Goal: Task Accomplishment & Management: Complete application form

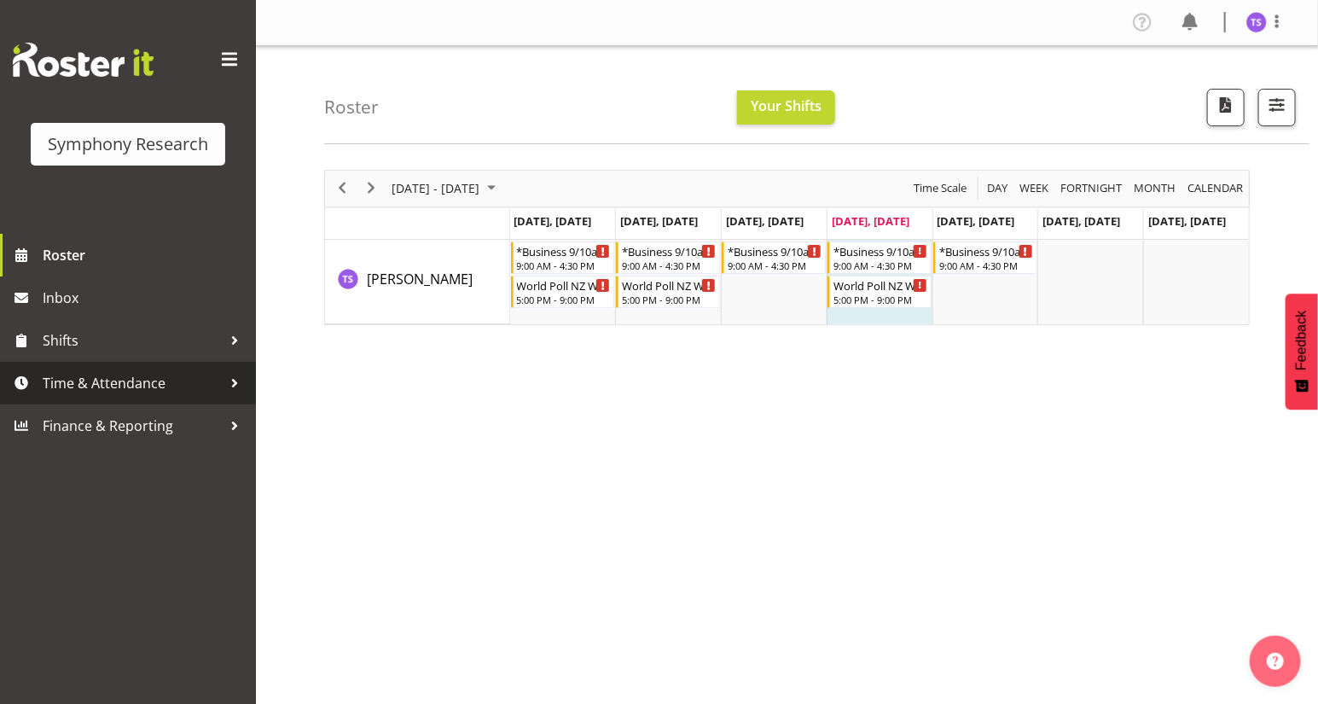
click at [72, 387] on span "Time & Attendance" at bounding box center [132, 383] width 179 height 26
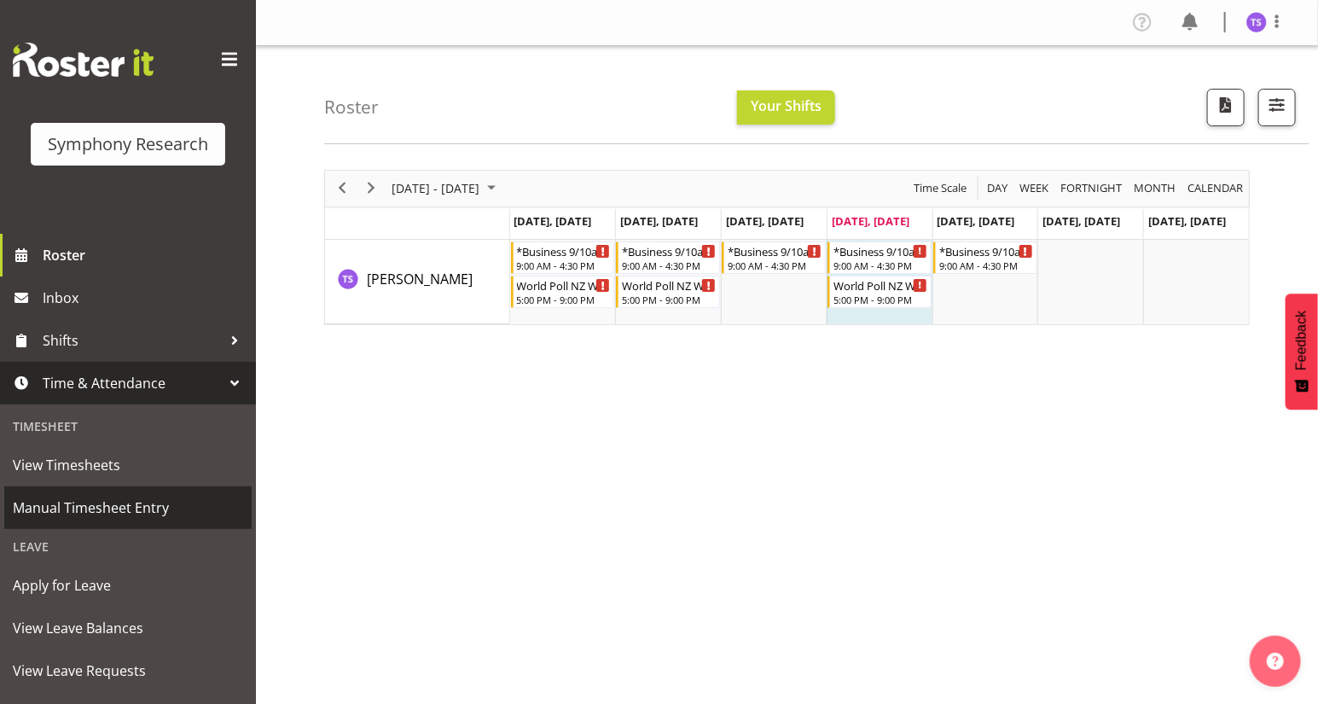
click at [110, 505] on span "Manual Timesheet Entry" at bounding box center [128, 508] width 230 height 26
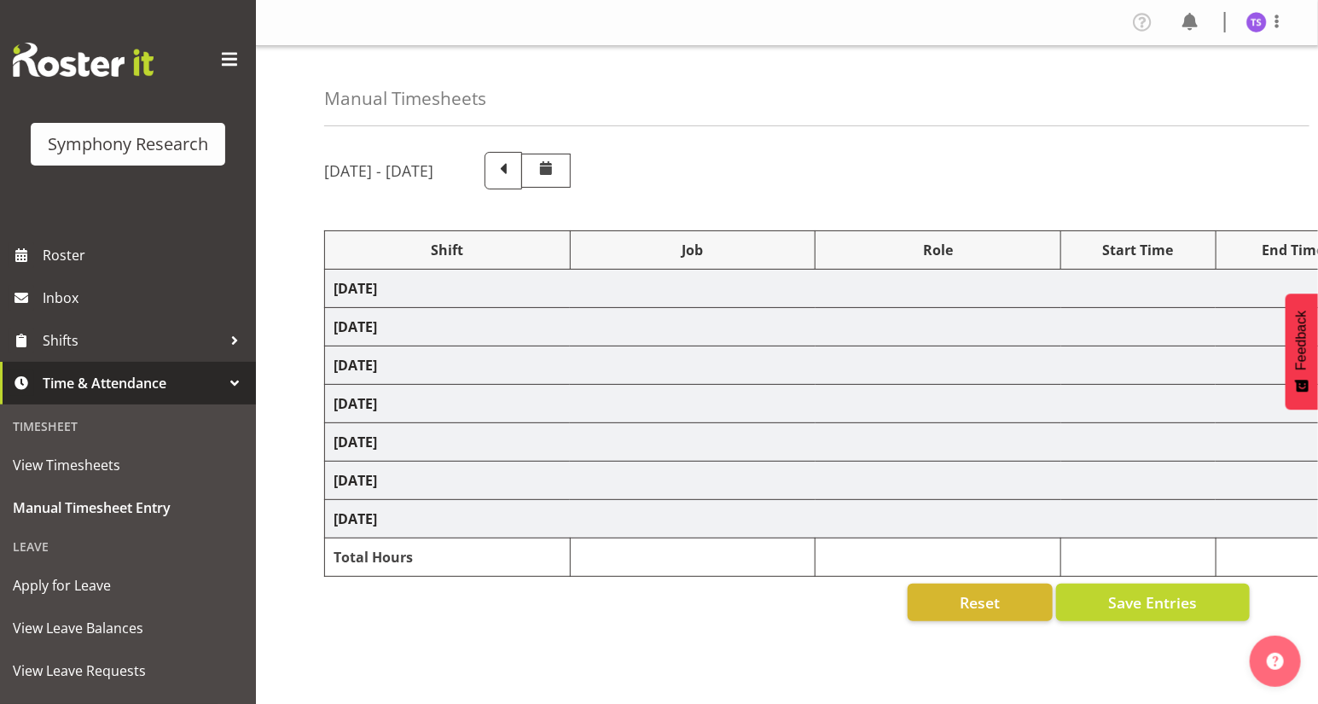
select select "81561"
select select "10587"
select select "47"
select select "81561"
select select "10587"
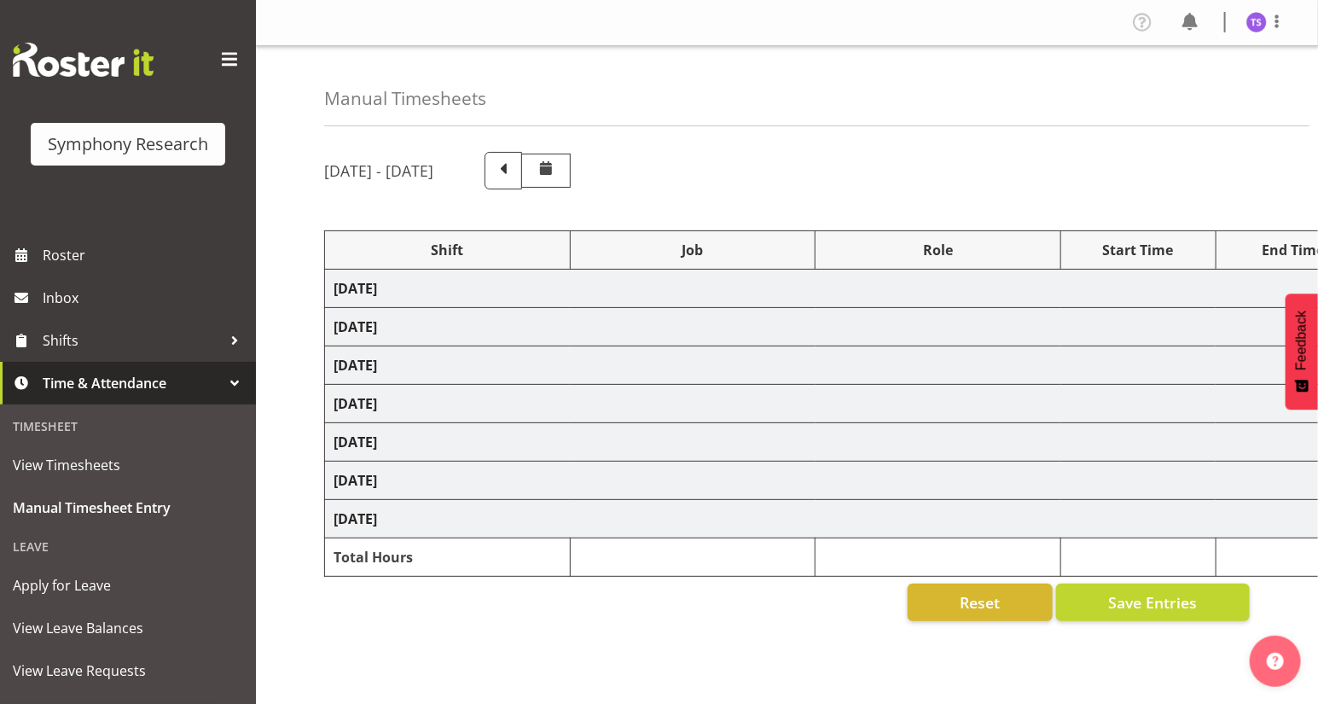
select select "47"
select select "81561"
select select "10587"
select select "47"
select select "81561"
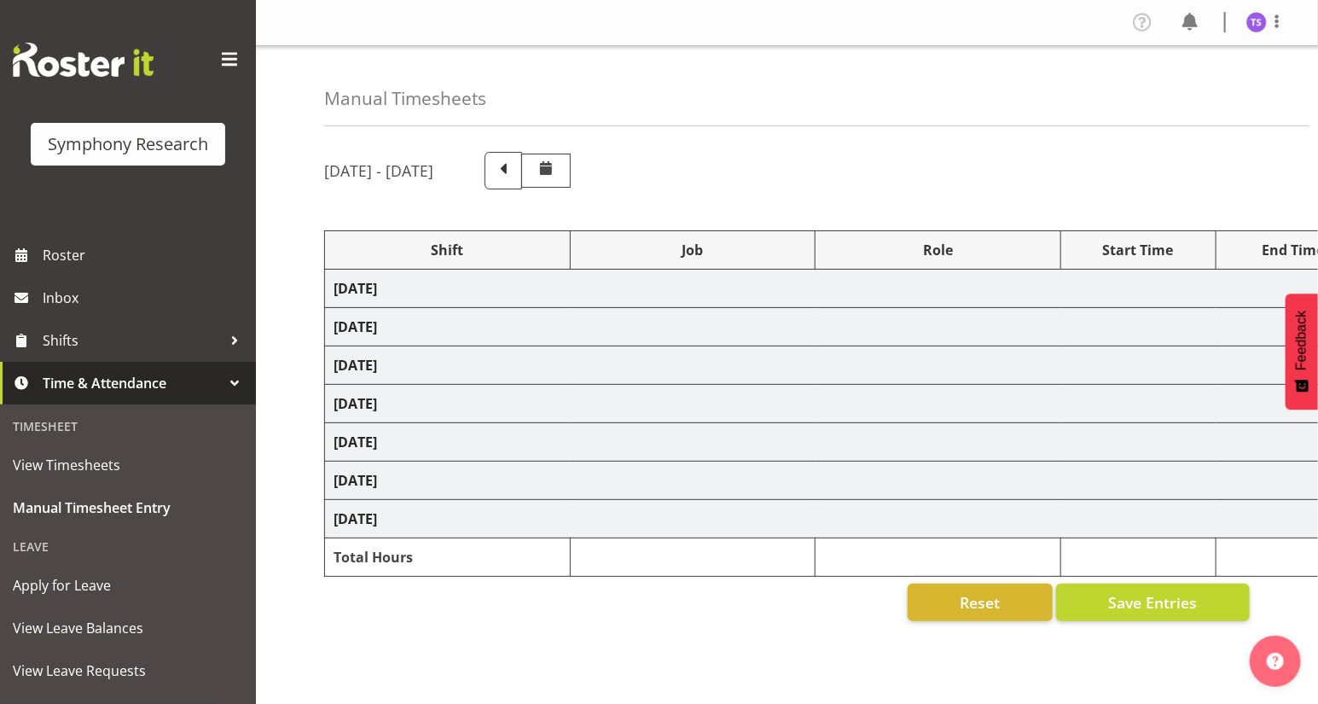
select select "10587"
select select "47"
select select "81561"
select select "10587"
select select "47"
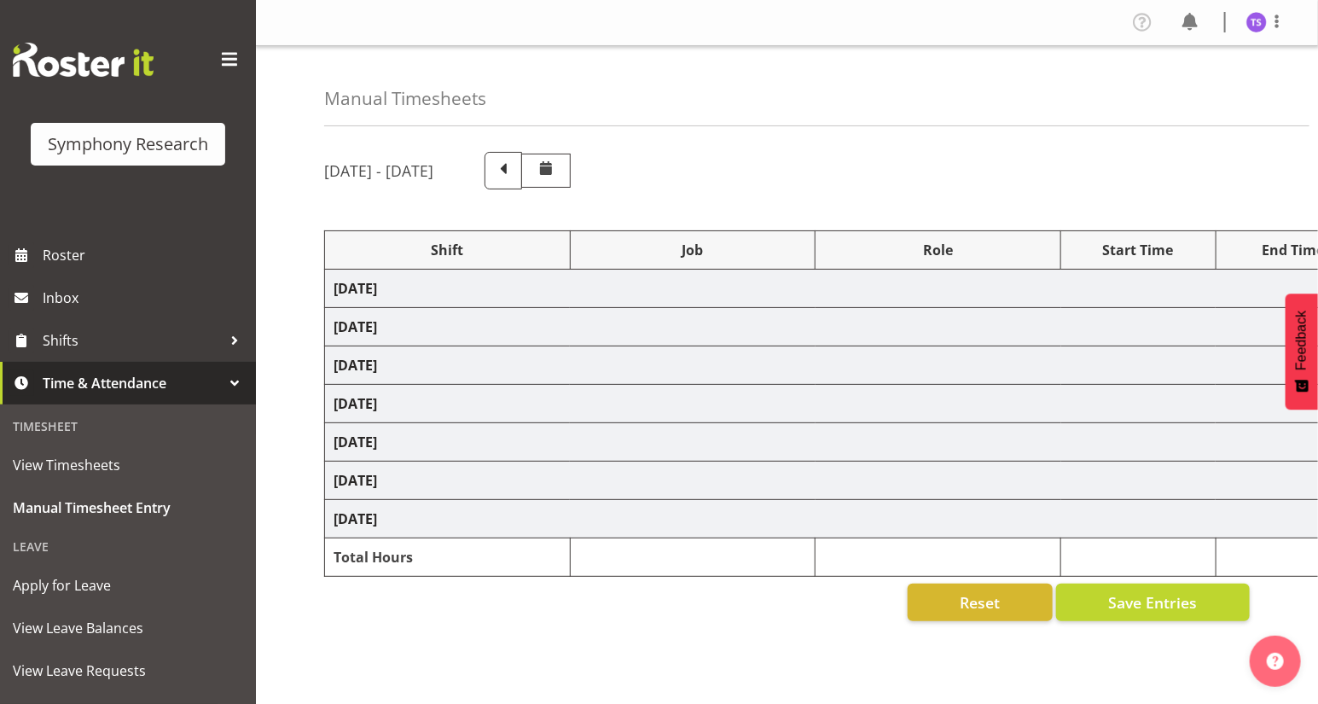
select select "81561"
select select "10587"
select select "47"
select select "81298"
select select "10587"
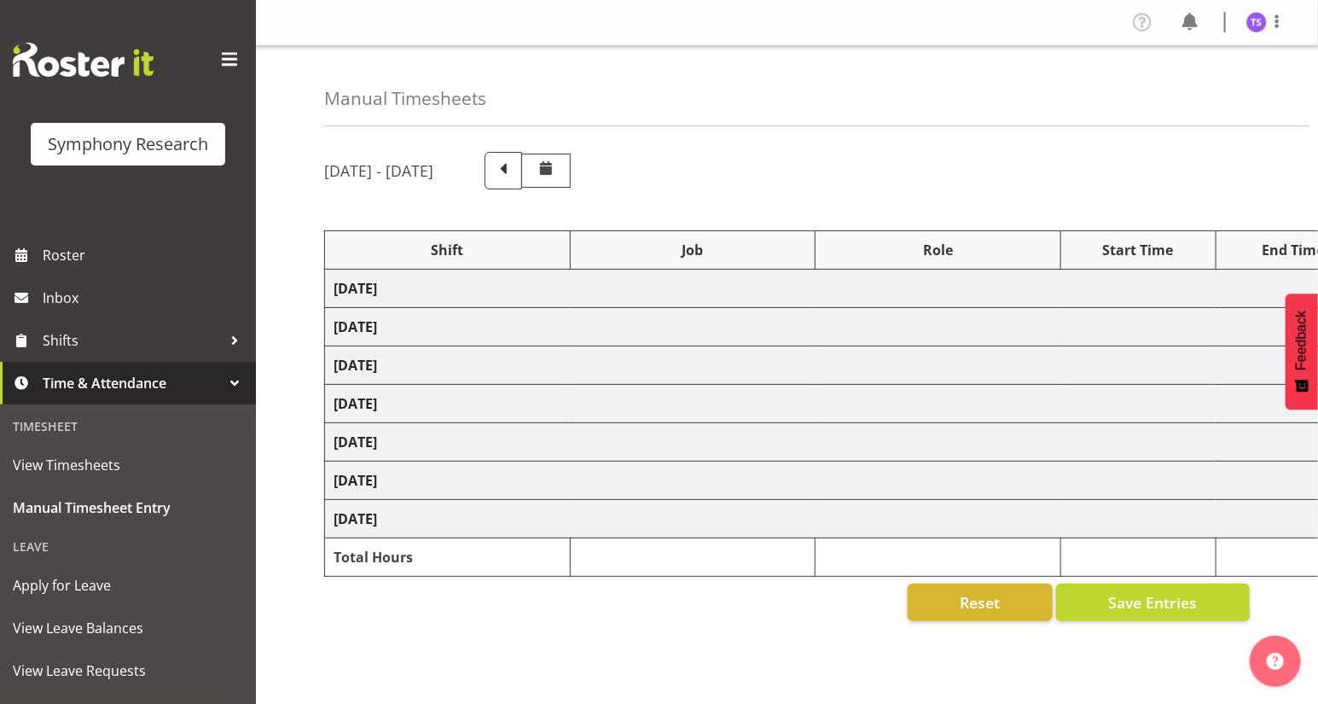
select select "47"
select select "41604"
select select "10527"
select select "47"
select select "81561"
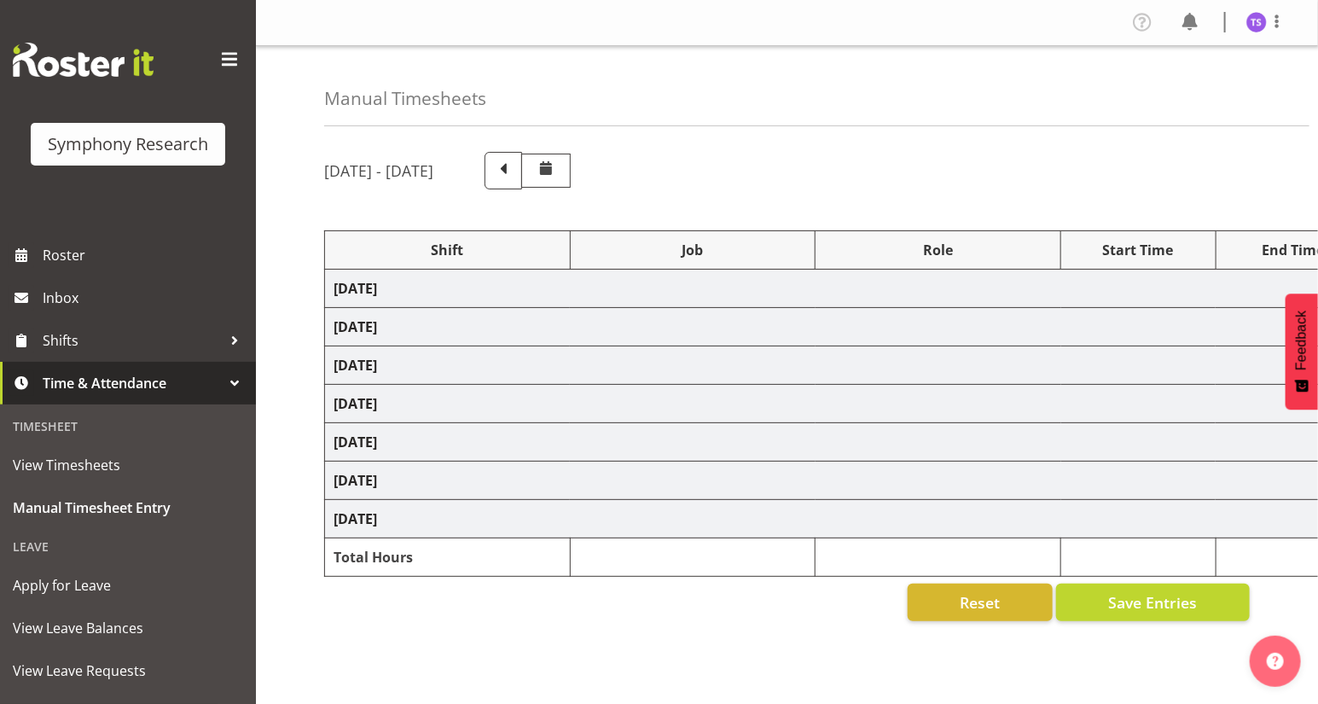
select select "10587"
select select "47"
select select "81561"
select select "10587"
select select "47"
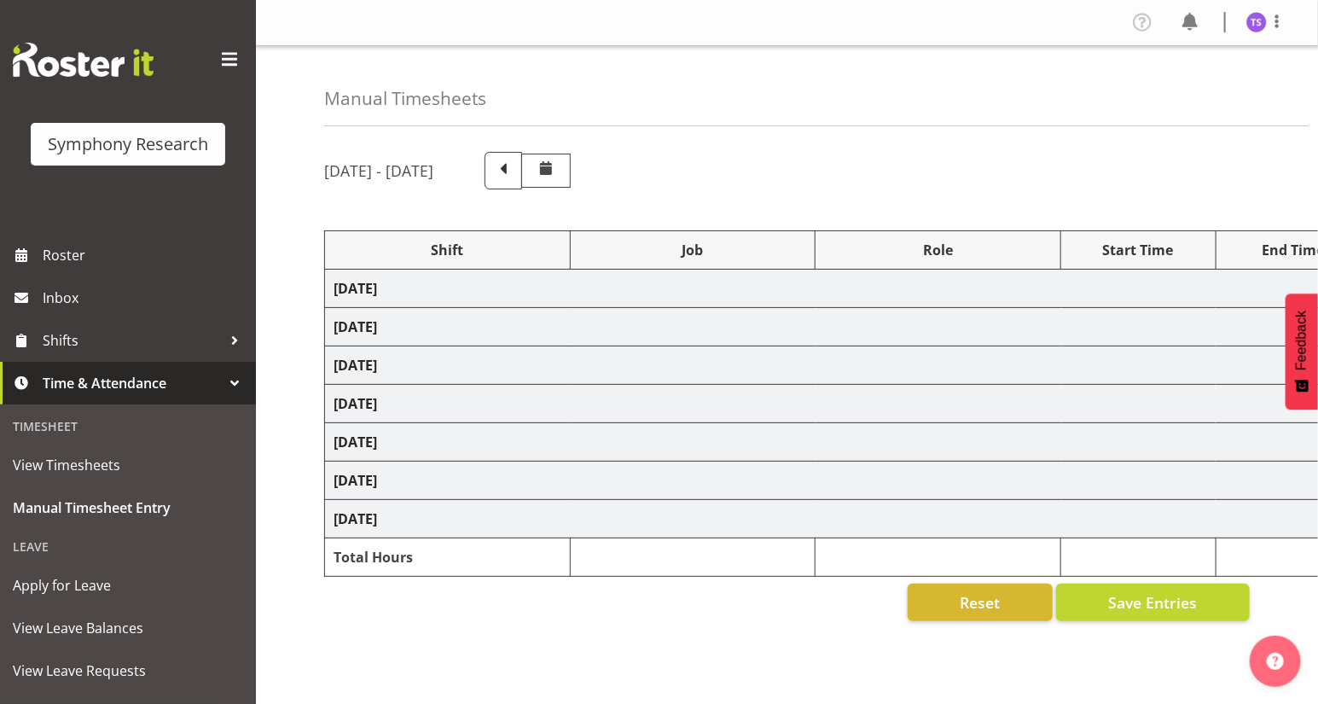
select select "81561"
select select "10587"
select select "47"
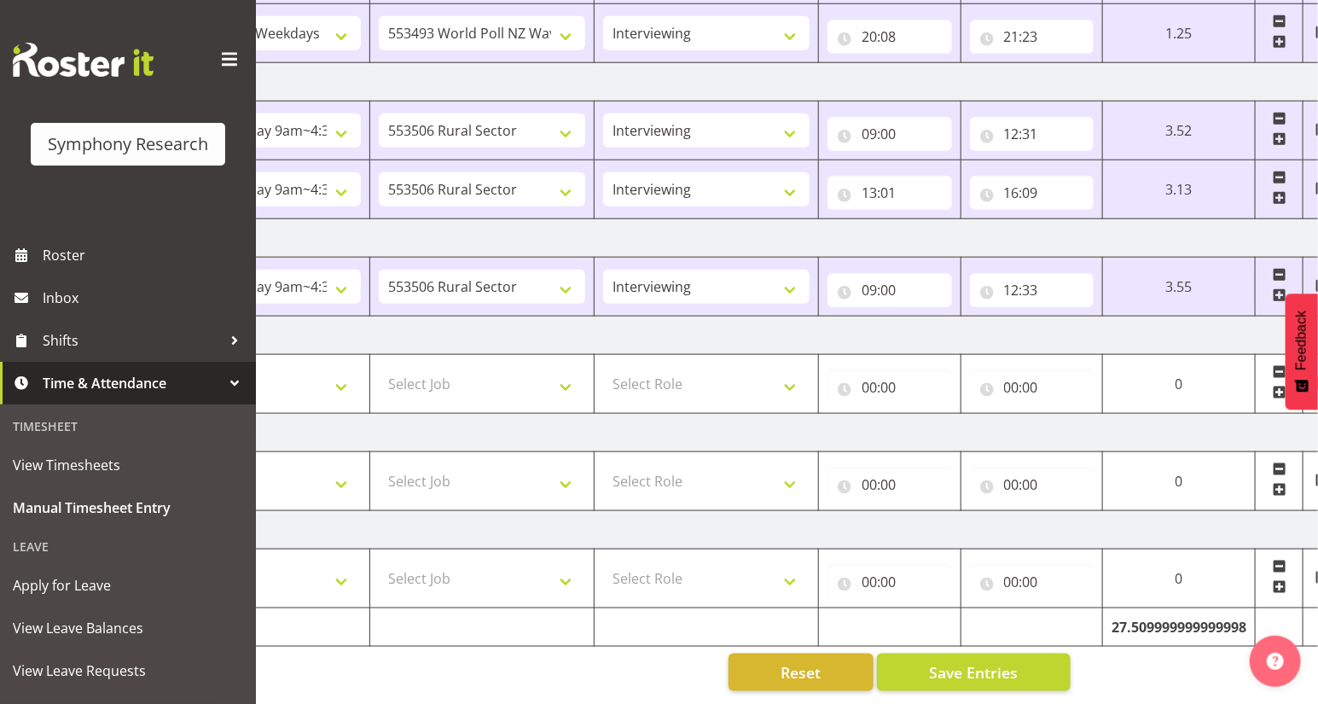
scroll to position [0, 200]
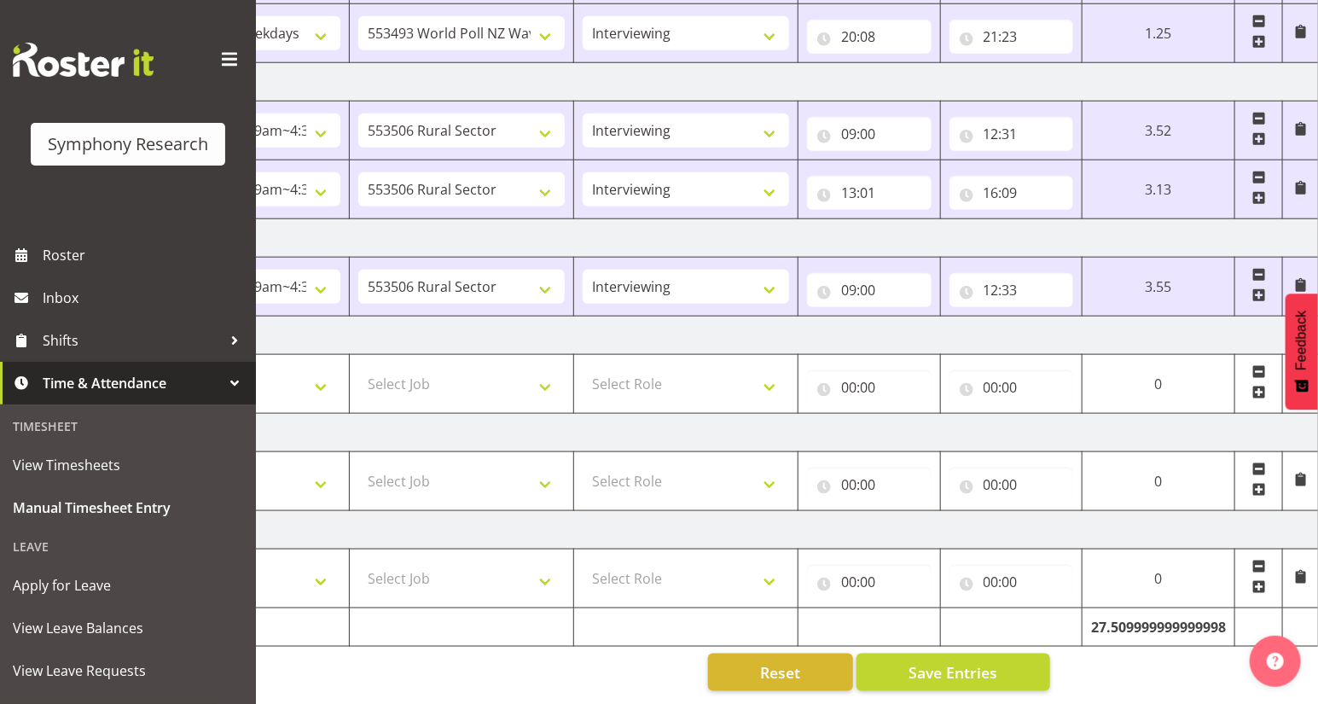
click at [1261, 288] on span at bounding box center [1259, 295] width 14 height 14
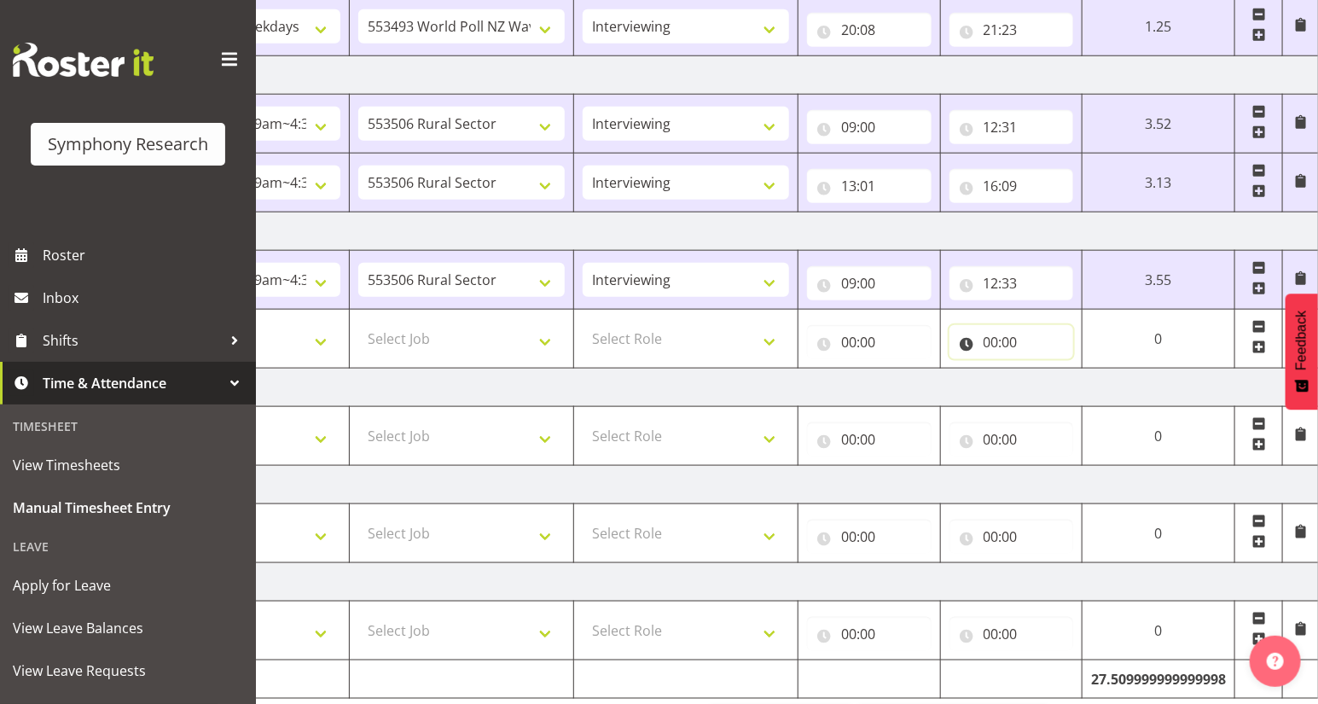
click at [986, 342] on input "00:00" at bounding box center [1011, 342] width 125 height 34
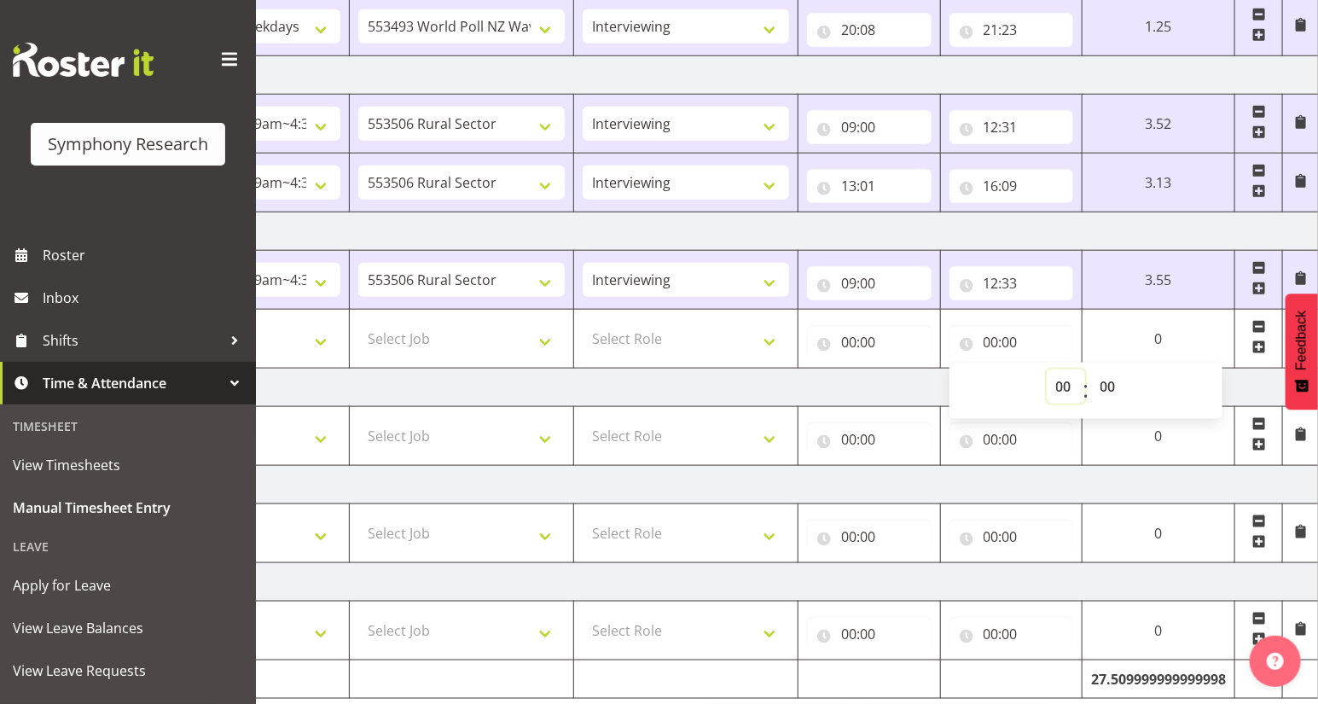
click at [1058, 387] on select "00 01 02 03 04 05 06 07 08 09 10 11 12 13 14 15 16 17 18 19 20 21 22 23" at bounding box center [1065, 386] width 38 height 34
select select "16"
click at [1085, 369] on select "00 01 02 03 04 05 06 07 08 09 10 11 12 13 14 15 16 17 18 19 20 21 22 23" at bounding box center [1065, 386] width 38 height 34
type input "16:00"
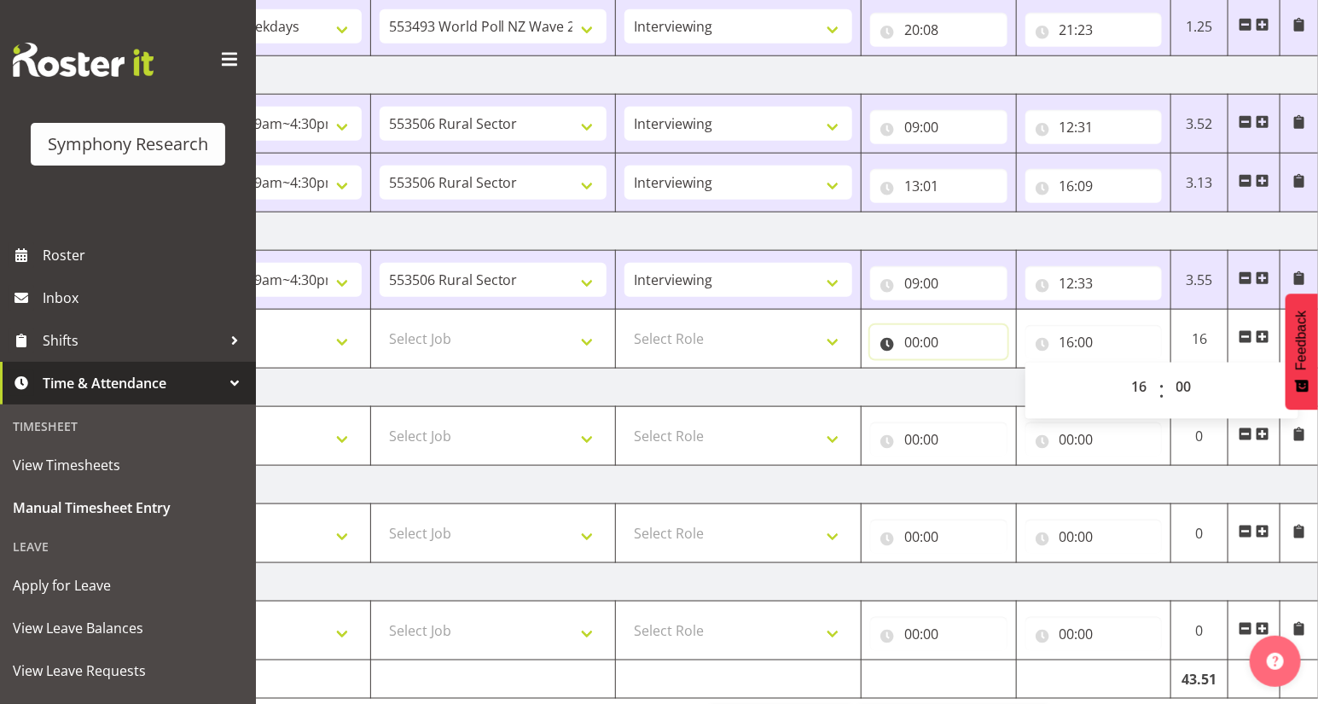
click at [909, 344] on input "00:00" at bounding box center [938, 342] width 137 height 34
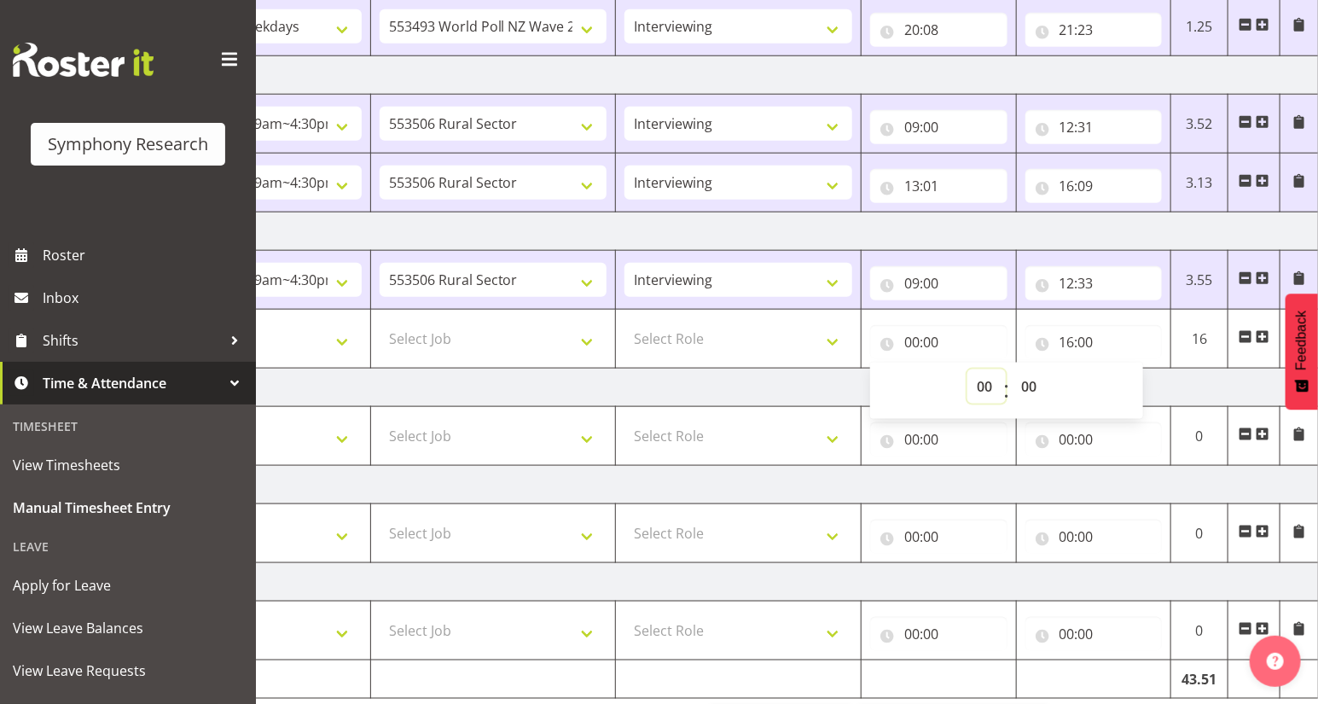
click at [985, 387] on select "00 01 02 03 04 05 06 07 08 09 10 11 12 13 14 15 16 17 18 19 20 21 22 23" at bounding box center [986, 386] width 38 height 34
select select "13"
click at [967, 369] on select "00 01 02 03 04 05 06 07 08 09 10 11 12 13 14 15 16 17 18 19 20 21 22 23" at bounding box center [986, 386] width 38 height 34
type input "13:00"
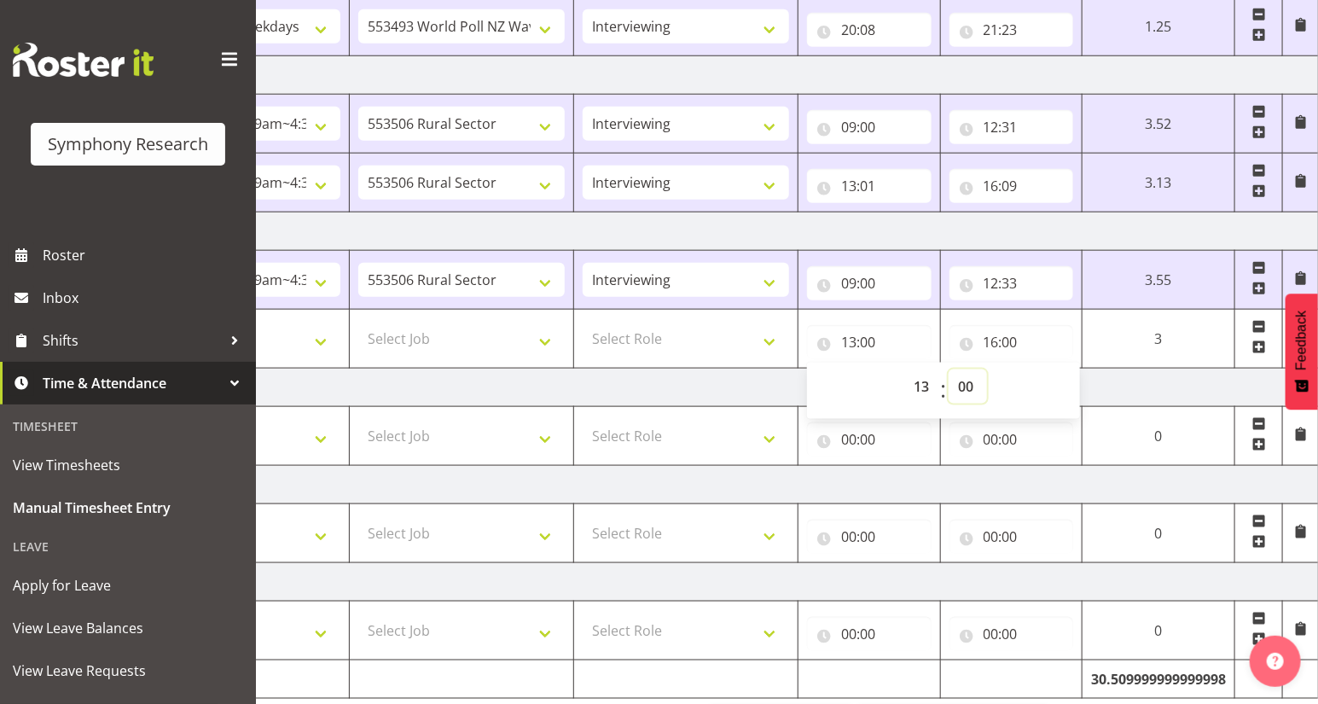
click at [961, 387] on select "00 01 02 03 04 05 06 07 08 09 10 11 12 13 14 15 16 17 18 19 20 21 22 23 24 25 2…" at bounding box center [967, 386] width 38 height 34
select select "3"
click at [948, 369] on select "00 01 02 03 04 05 06 07 08 09 10 11 12 13 14 15 16 17 18 19 20 21 22 23 24 25 2…" at bounding box center [967, 386] width 38 height 34
type input "13:03"
click at [772, 342] on select "Select Role Briefing Interviewing" at bounding box center [685, 338] width 206 height 34
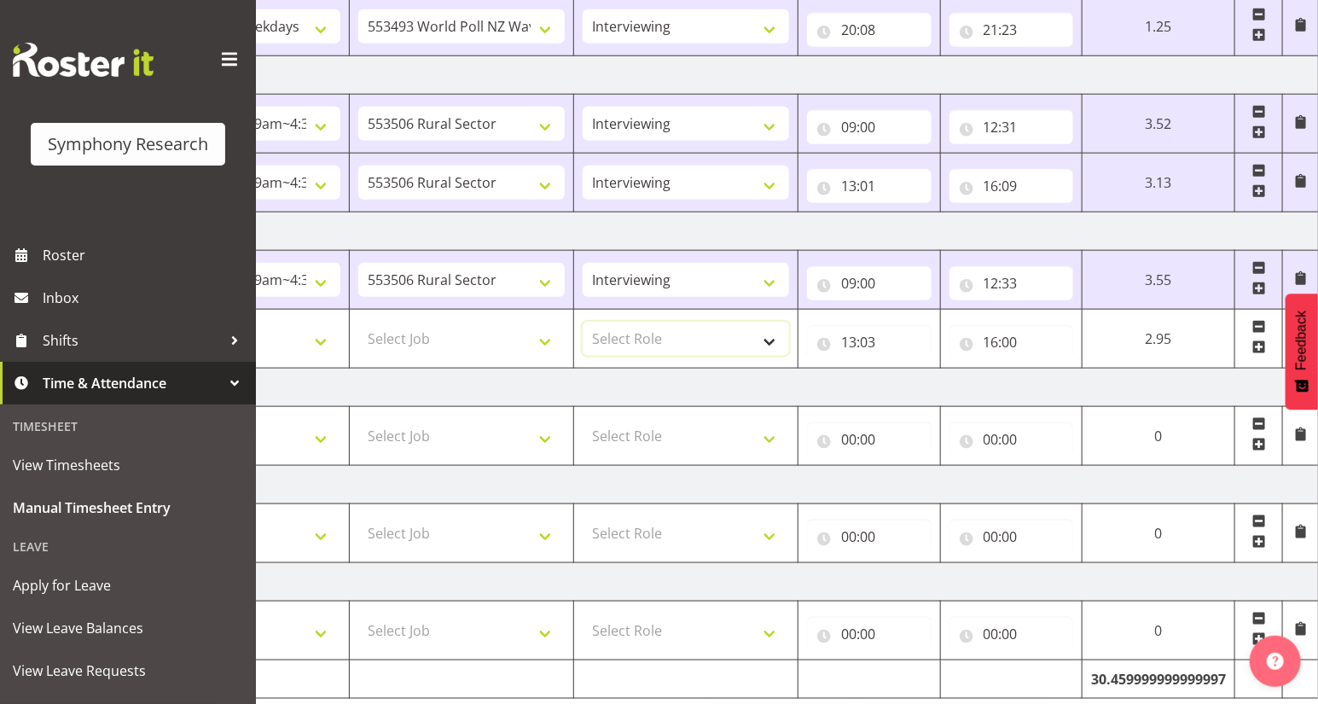
select select "47"
click at [582, 321] on select "Select Role Briefing Interviewing" at bounding box center [685, 338] width 206 height 34
click at [544, 339] on select "Select Job 550060 IF Admin 553492 World Poll Aus Wave 2 Main 2025 553493 World …" at bounding box center [461, 338] width 206 height 34
select select "10587"
click at [358, 321] on select "Select Job 550060 IF Admin 553492 World Poll Aus Wave 2 Main 2025 553493 World …" at bounding box center [461, 338] width 206 height 34
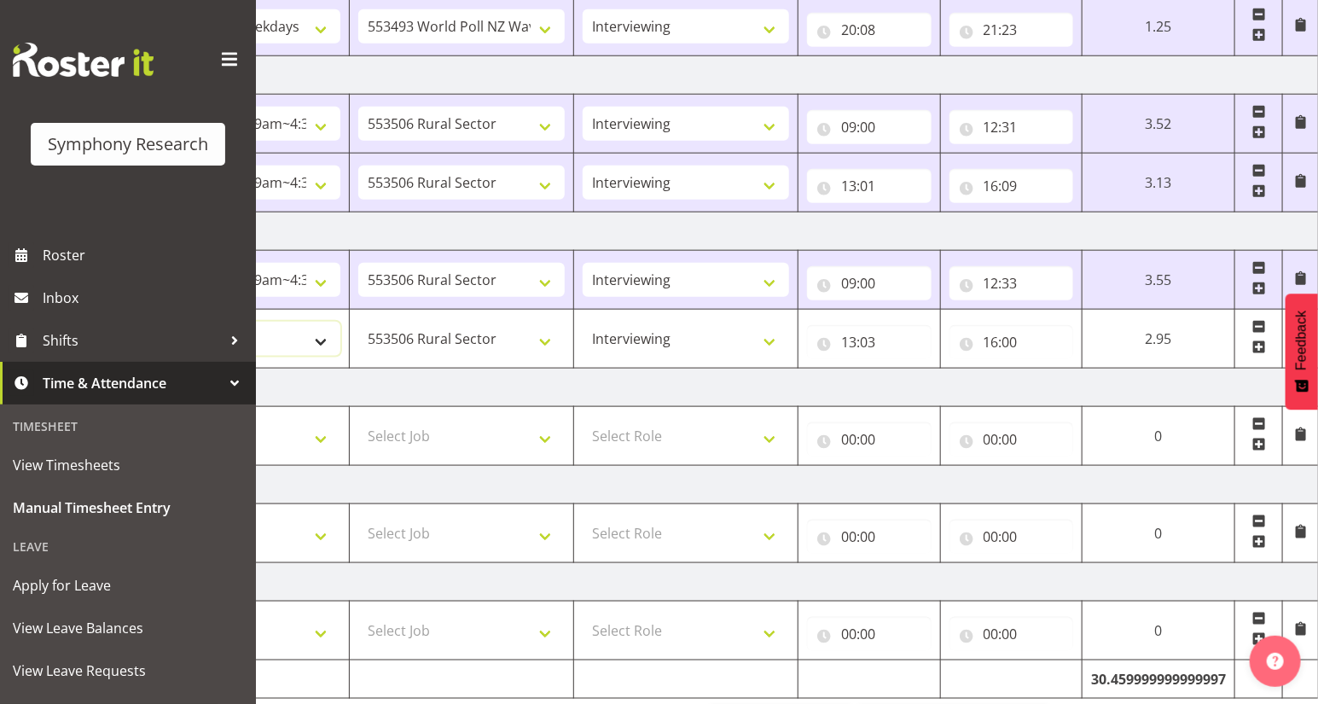
click at [318, 335] on select "Select Shift !!Weekend Residential (Roster IT Shift Label) *Business 9/10am ~ 4…" at bounding box center [237, 338] width 206 height 34
select select "81561"
click at [134, 321] on select "Select Shift !!Weekend Residential (Roster IT Shift Label) *Business 9/10am ~ 4…" at bounding box center [237, 338] width 206 height 34
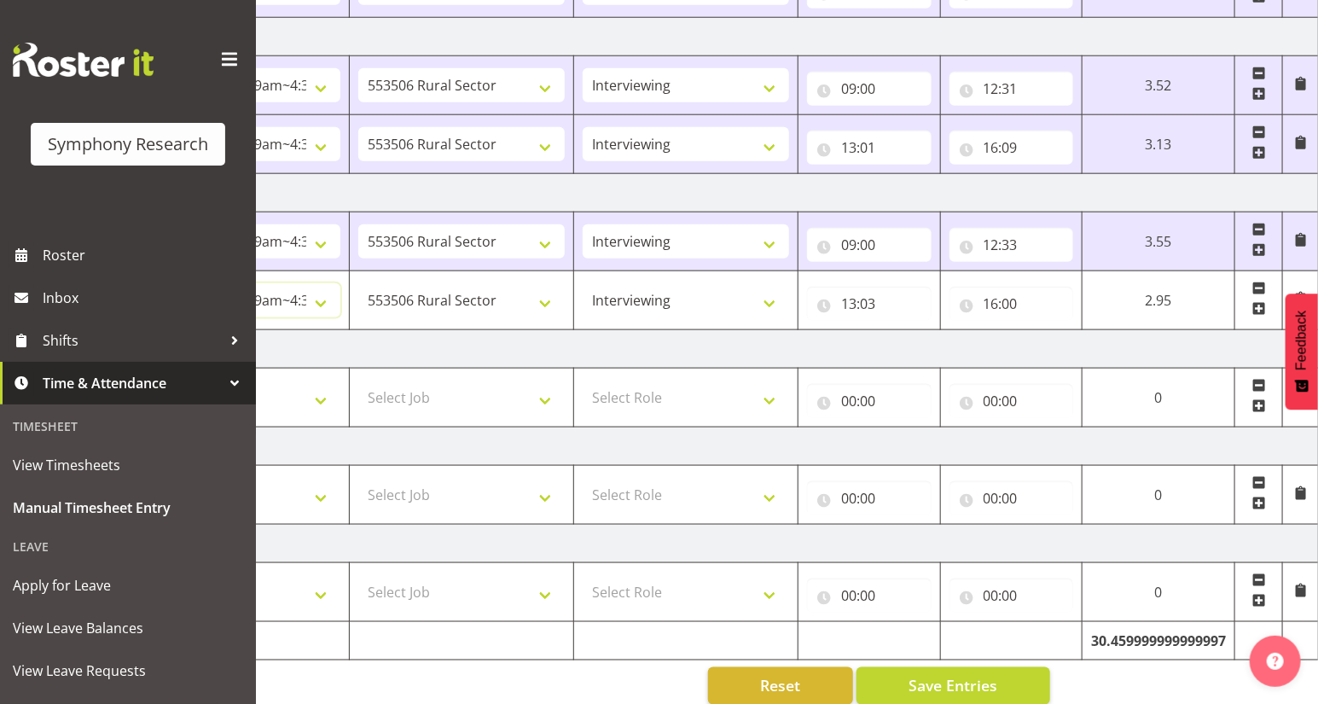
scroll to position [820, 0]
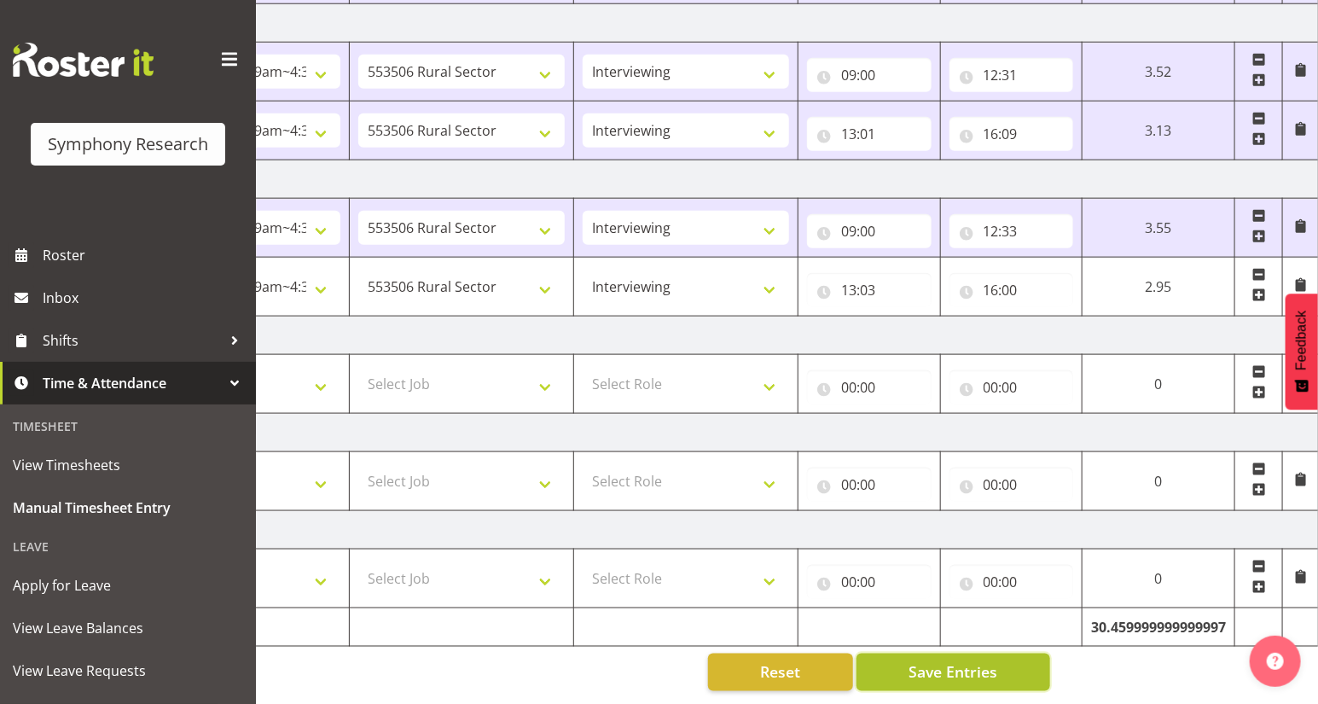
click at [932, 662] on span "Save Entries" at bounding box center [952, 672] width 89 height 22
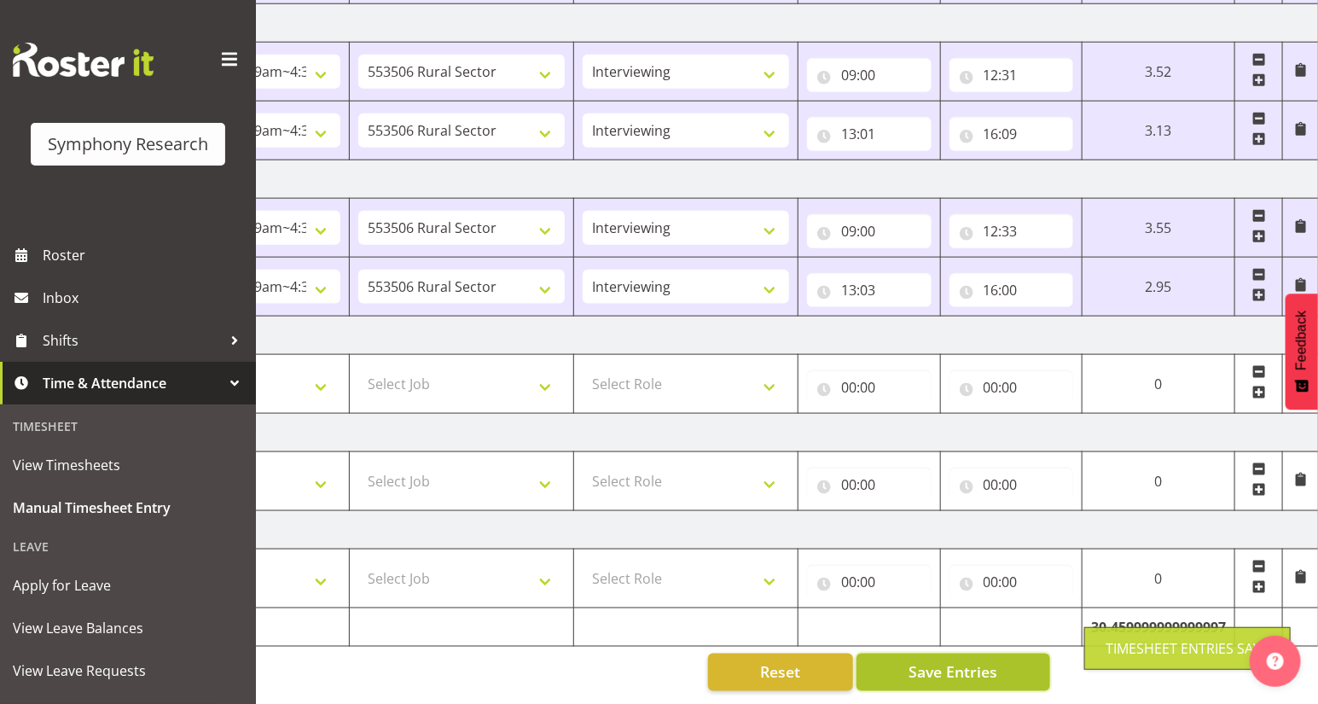
click at [933, 662] on span "Save Entries" at bounding box center [952, 672] width 89 height 22
